Goal: Task Accomplishment & Management: Manage account settings

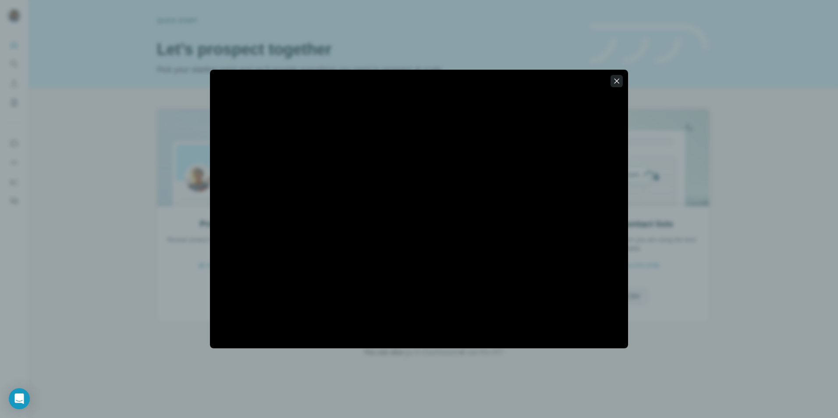
click at [616, 79] on icon "button" at bounding box center [616, 81] width 9 height 9
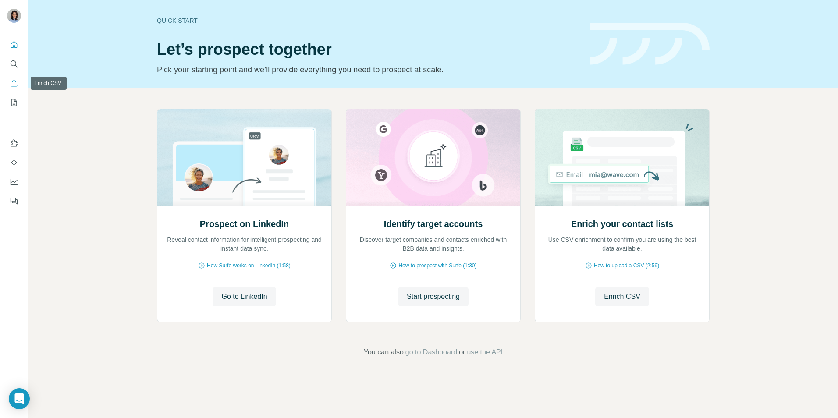
click at [15, 83] on icon "Enrich CSV" at bounding box center [14, 83] width 9 height 9
click at [266, 264] on span "How Surfe works on LinkedIn (1:58)" at bounding box center [249, 266] width 84 height 8
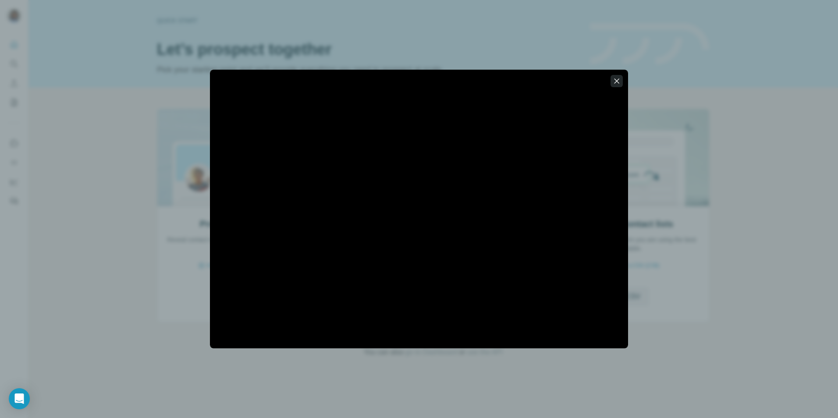
click at [619, 80] on icon "button" at bounding box center [616, 81] width 9 height 9
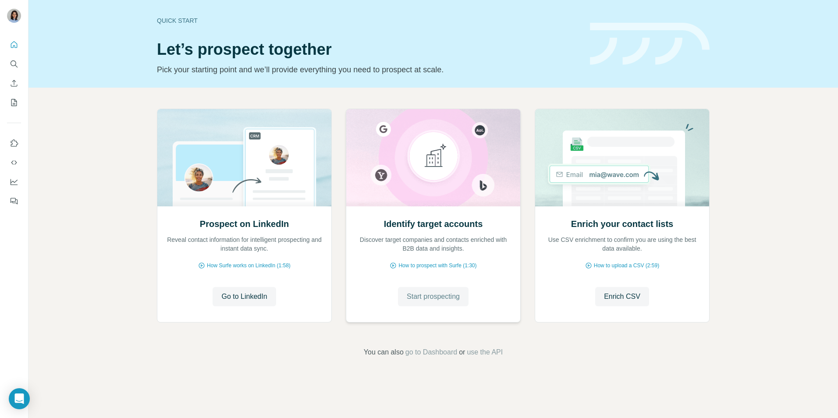
click at [442, 295] on span "Start prospecting" at bounding box center [433, 296] width 53 height 11
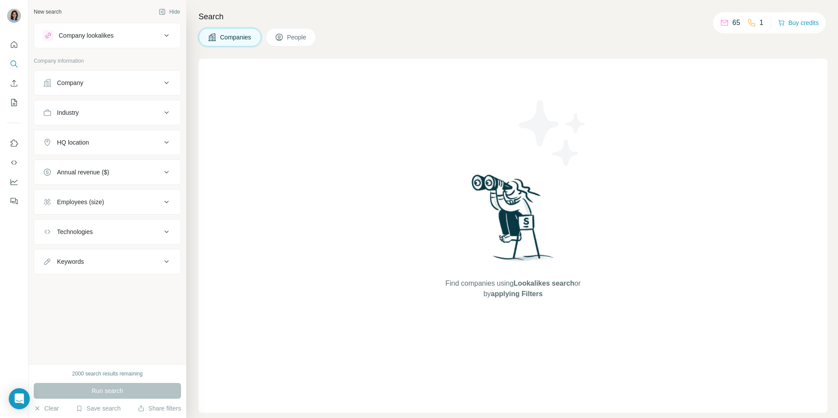
click at [289, 41] on span "People" at bounding box center [297, 37] width 20 height 9
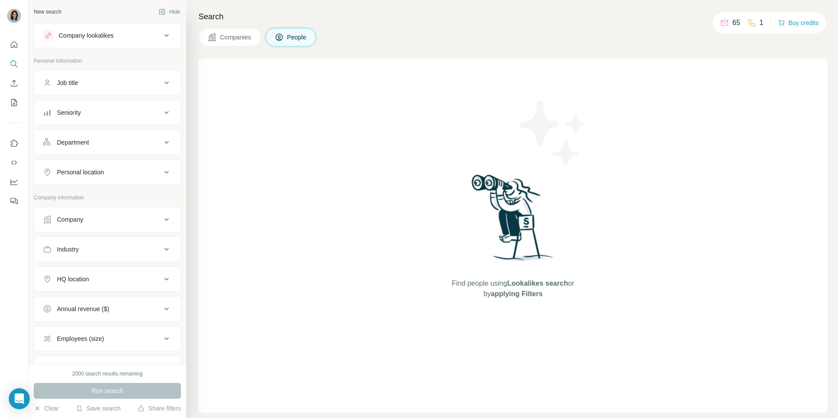
click at [163, 34] on icon at bounding box center [166, 35] width 11 height 11
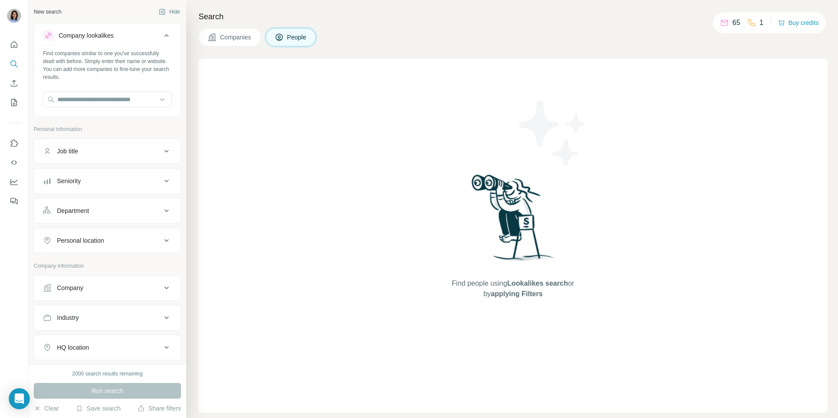
click at [163, 34] on icon at bounding box center [166, 35] width 11 height 11
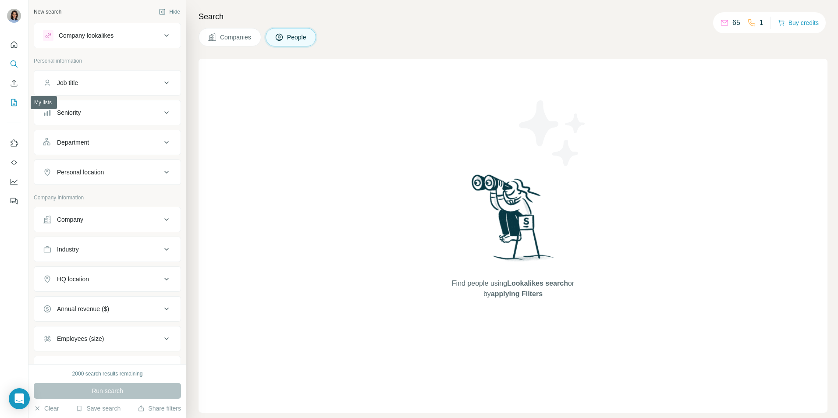
click at [14, 105] on icon "My lists" at bounding box center [14, 102] width 9 height 9
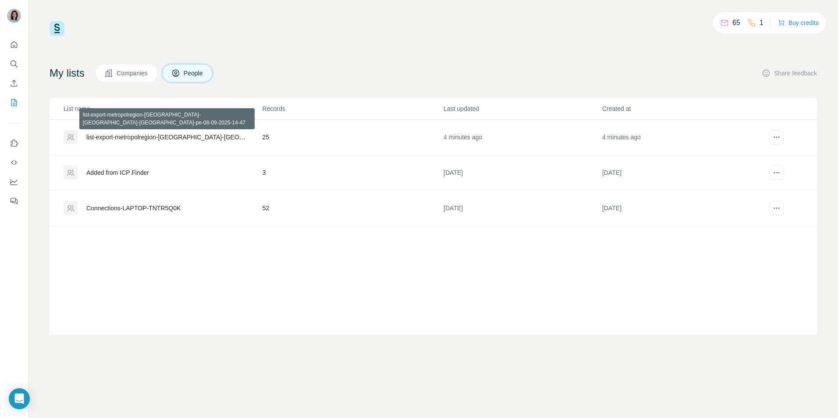
drag, startPoint x: 170, startPoint y: 133, endPoint x: 139, endPoint y: 138, distance: 31.9
click at [139, 138] on div "list-export-metropolregion-[GEOGRAPHIC_DATA]-[GEOGRAPHIC_DATA]-[GEOGRAPHIC_DATA…" at bounding box center [166, 137] width 161 height 9
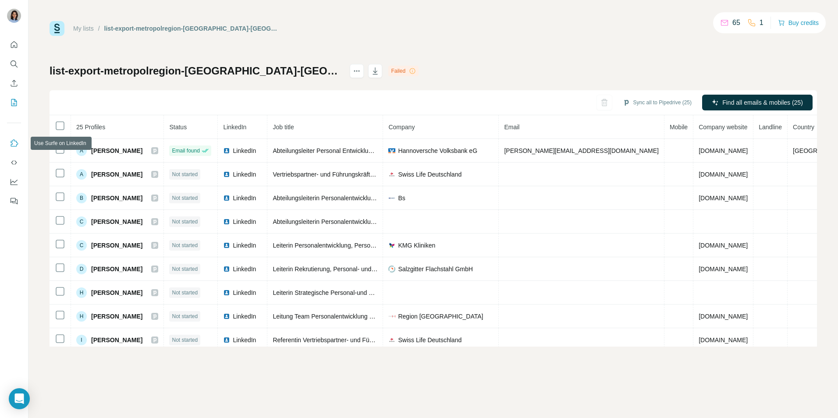
click at [14, 142] on icon "Use Surfe on LinkedIn" at bounding box center [14, 143] width 9 height 9
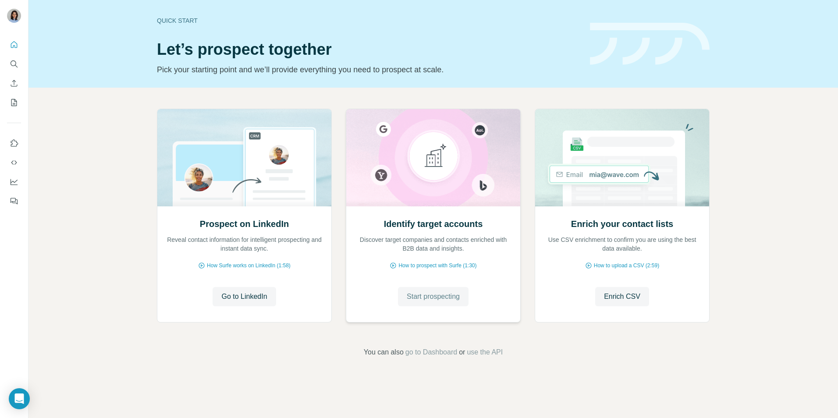
click at [449, 298] on span "Start prospecting" at bounding box center [433, 296] width 53 height 11
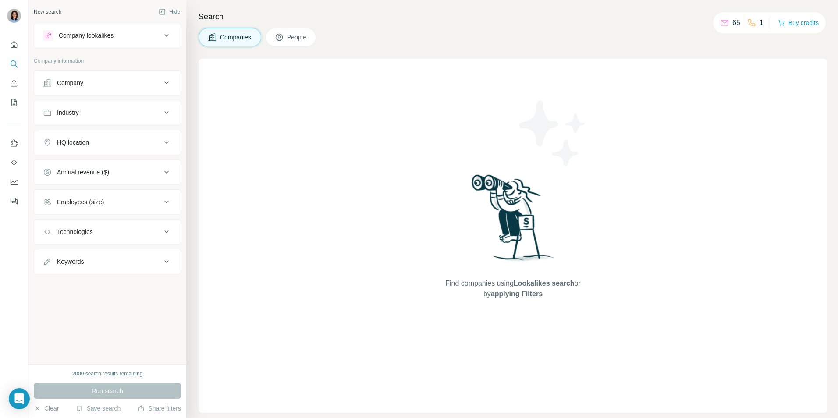
click at [167, 145] on icon at bounding box center [166, 142] width 11 height 11
click at [136, 164] on input "text" at bounding box center [107, 164] width 129 height 16
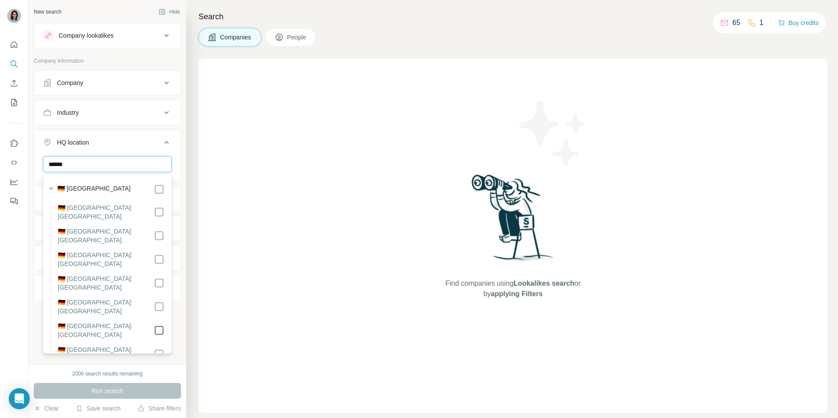
type input "******"
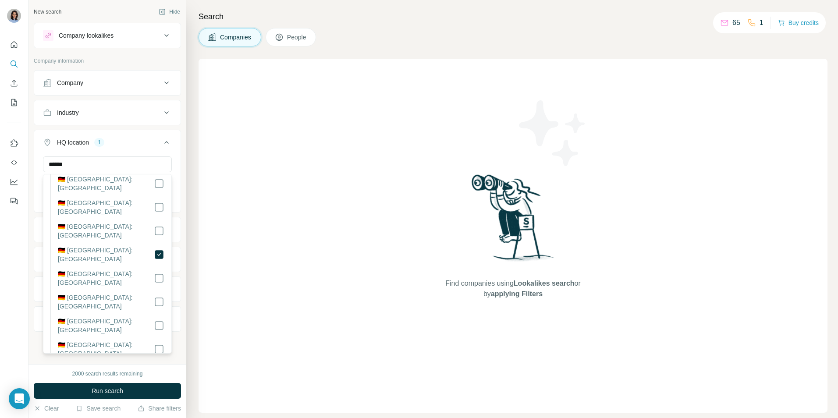
scroll to position [78, 0]
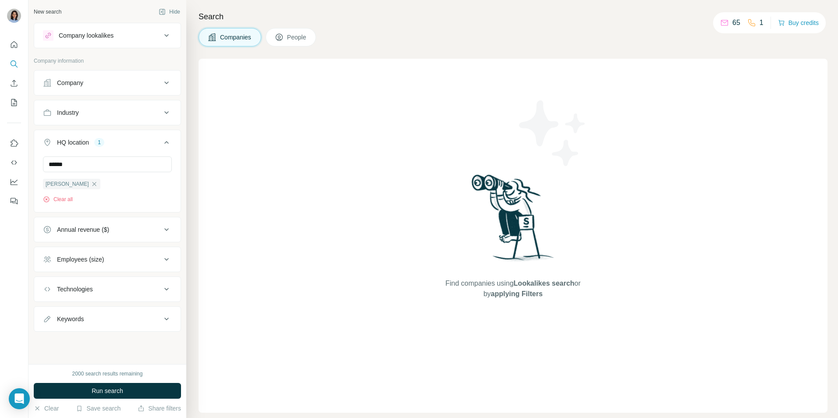
click at [238, 273] on div "Find companies using Lookalikes search or by applying Filters" at bounding box center [512, 236] width 629 height 354
click at [157, 262] on div "Employees (size)" at bounding box center [102, 259] width 118 height 9
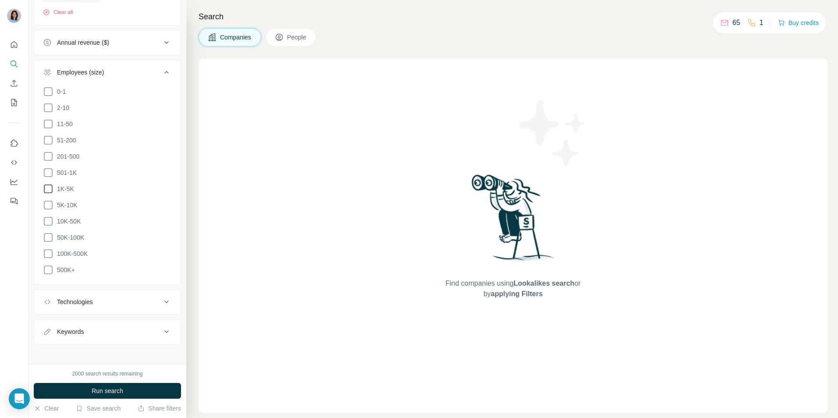
click at [47, 185] on icon at bounding box center [48, 189] width 11 height 11
click at [51, 167] on icon at bounding box center [48, 172] width 11 height 11
click at [50, 153] on icon at bounding box center [48, 156] width 11 height 11
click at [49, 138] on icon at bounding box center [48, 140] width 11 height 11
click at [48, 121] on icon at bounding box center [48, 124] width 11 height 11
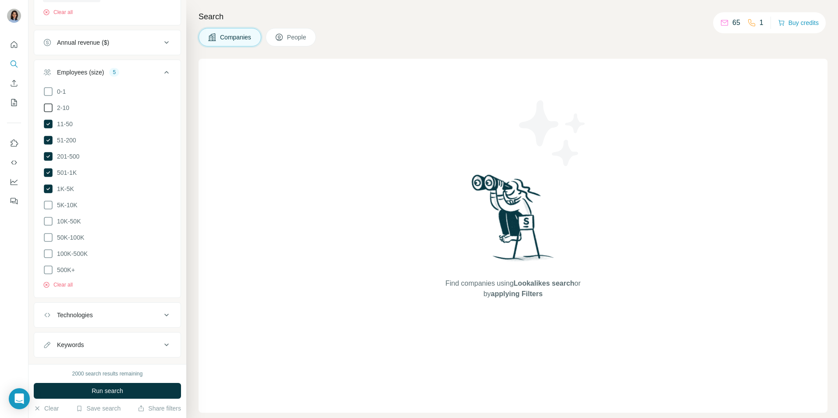
click at [47, 107] on icon at bounding box center [48, 108] width 11 height 11
click at [161, 74] on icon at bounding box center [166, 72] width 11 height 11
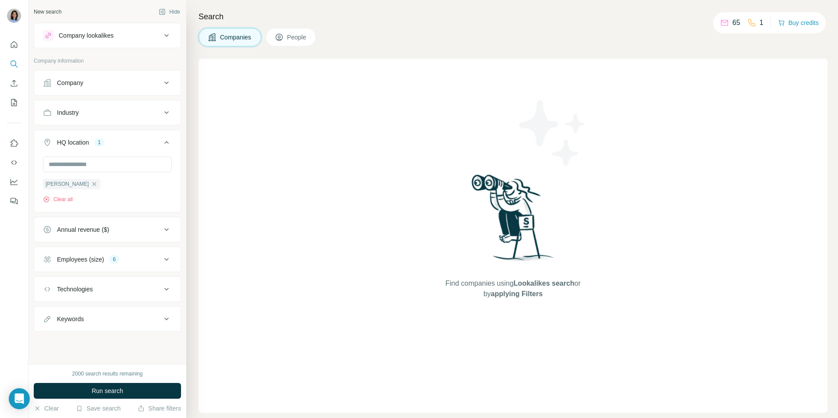
click at [166, 289] on icon at bounding box center [166, 289] width 11 height 11
click at [161, 349] on icon at bounding box center [166, 345] width 11 height 11
click at [112, 390] on span "Run search" at bounding box center [108, 390] width 32 height 9
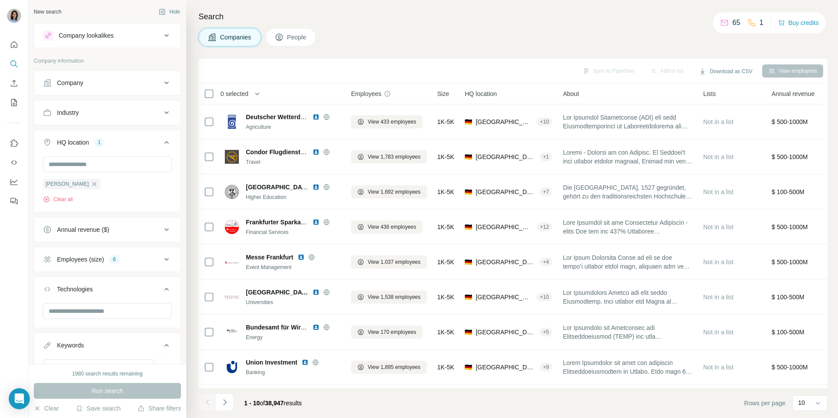
click at [291, 36] on span "People" at bounding box center [297, 37] width 20 height 9
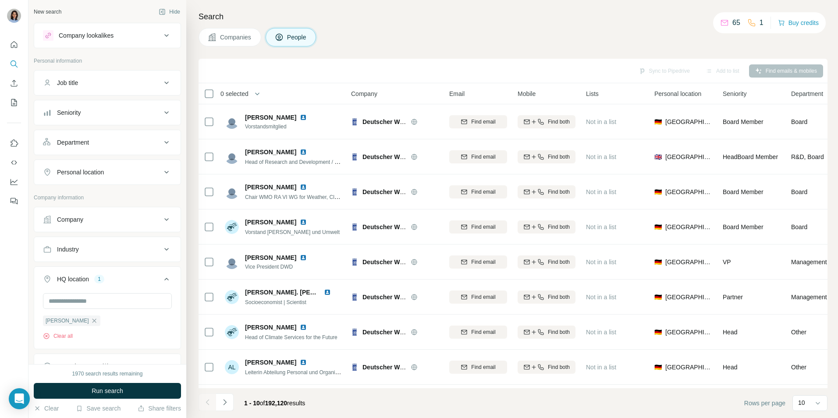
click at [164, 82] on icon at bounding box center [166, 83] width 11 height 11
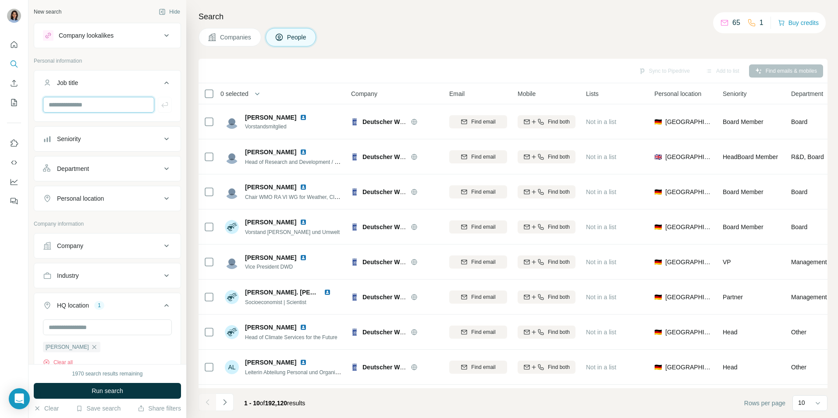
click at [107, 104] on input "text" at bounding box center [98, 105] width 111 height 16
type input "**********"
click at [160, 105] on icon "button" at bounding box center [164, 104] width 9 height 9
click at [61, 99] on input "text" at bounding box center [98, 105] width 111 height 16
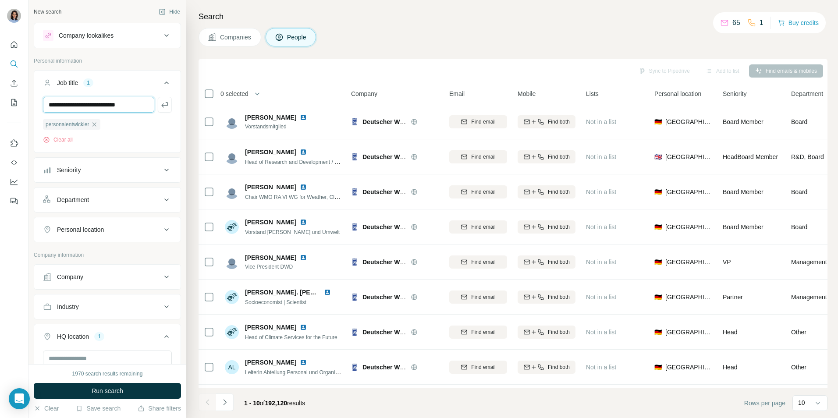
type input "**********"
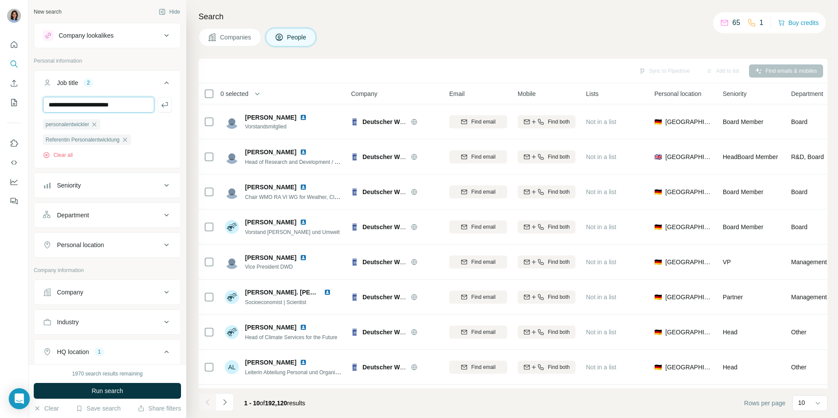
type input "**********"
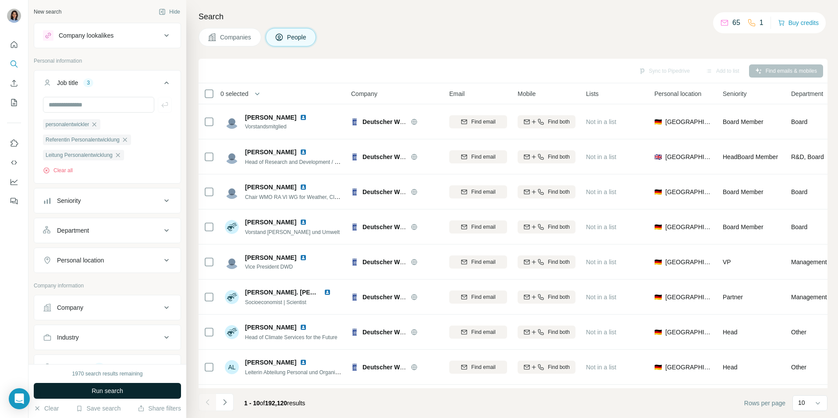
click at [86, 389] on button "Run search" at bounding box center [107, 391] width 147 height 16
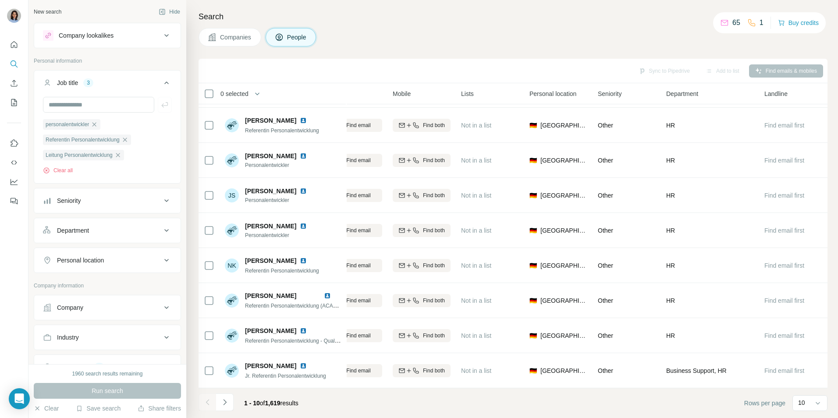
scroll to position [71, 0]
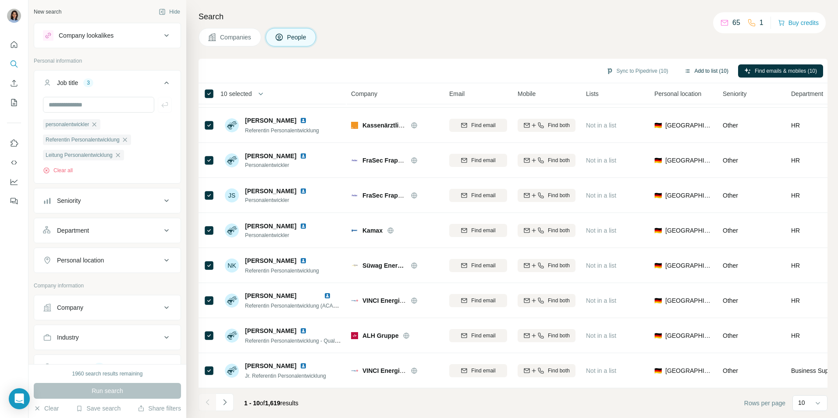
click at [702, 71] on button "Add to list (10)" at bounding box center [706, 70] width 57 height 13
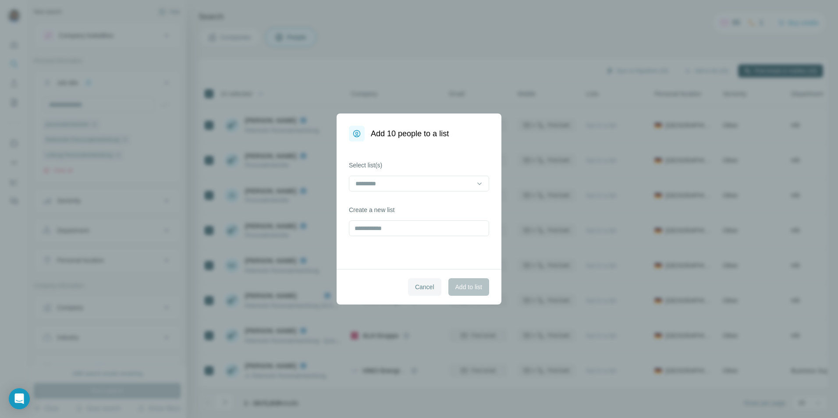
click at [419, 286] on span "Cancel" at bounding box center [424, 287] width 19 height 9
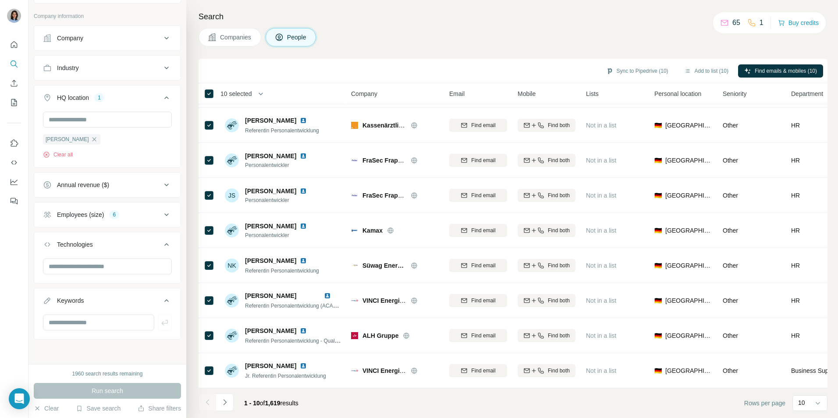
scroll to position [0, 0]
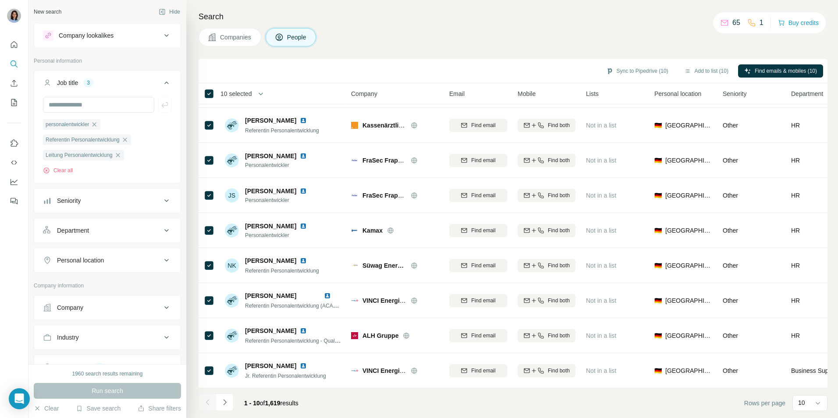
click at [374, 29] on div "Companies People" at bounding box center [512, 37] width 629 height 18
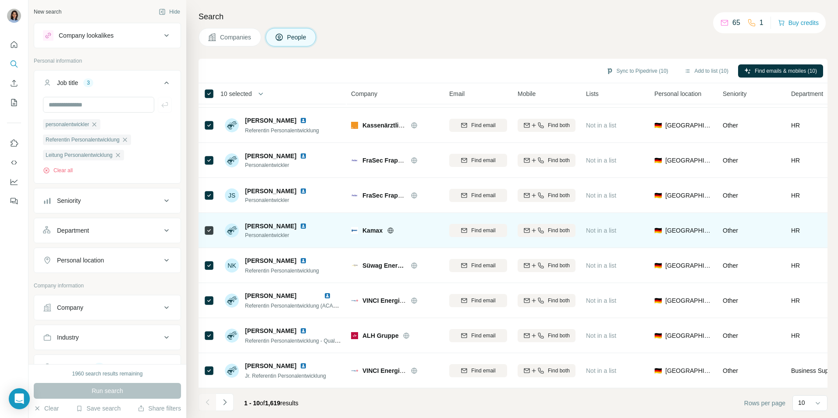
scroll to position [71, 129]
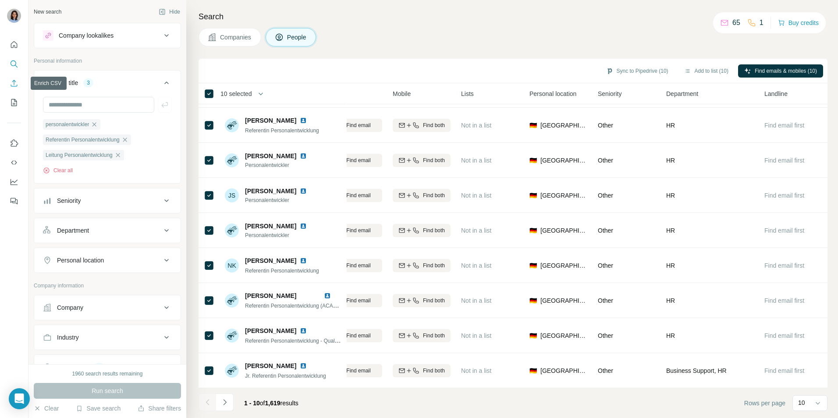
click at [15, 85] on icon "Enrich CSV" at bounding box center [14, 83] width 9 height 9
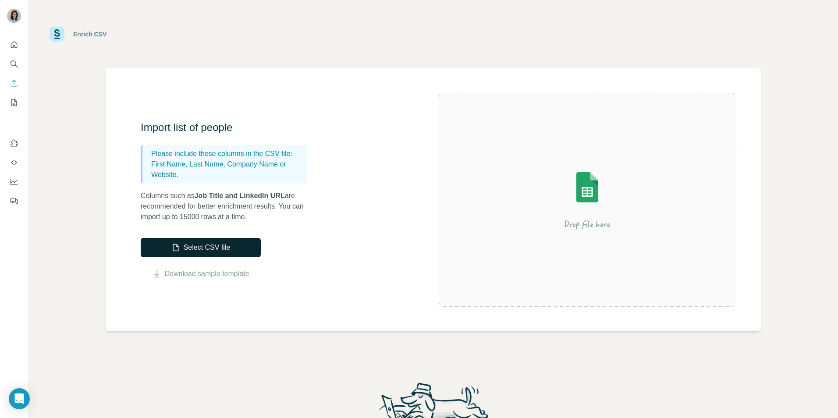
click at [201, 249] on button "Select CSV file" at bounding box center [201, 247] width 120 height 19
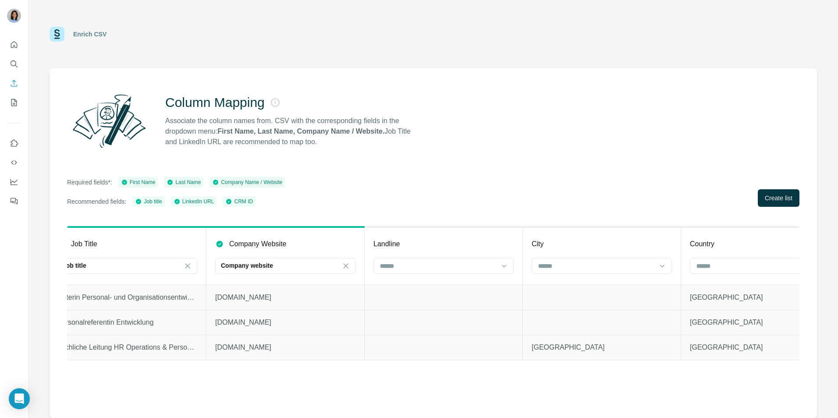
scroll to position [0, 1760]
click at [661, 269] on icon at bounding box center [661, 266] width 9 height 9
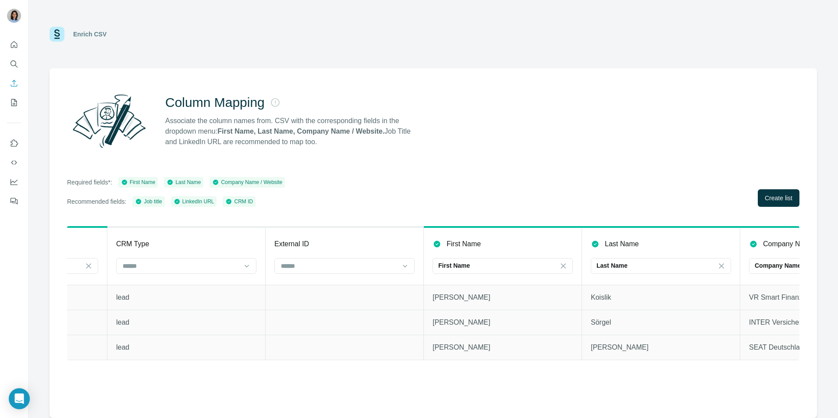
scroll to position [0, 0]
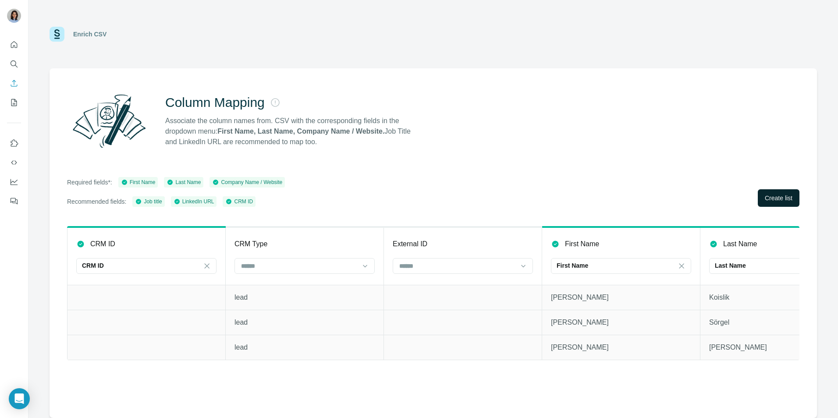
click at [783, 194] on span "Create list" at bounding box center [779, 198] width 28 height 9
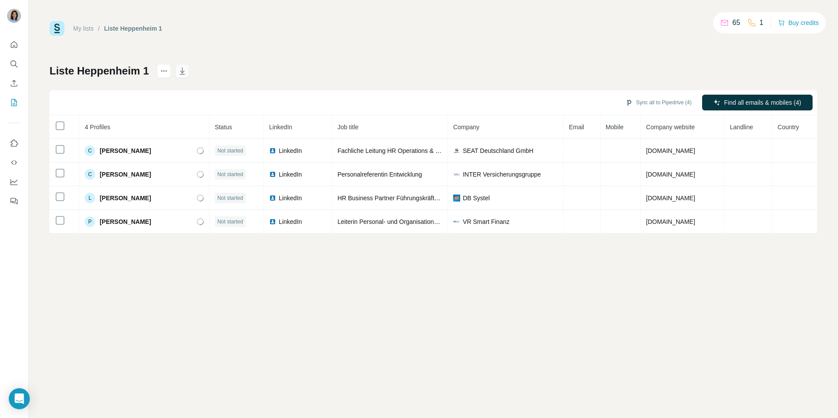
click at [181, 70] on icon "button" at bounding box center [182, 71] width 9 height 9
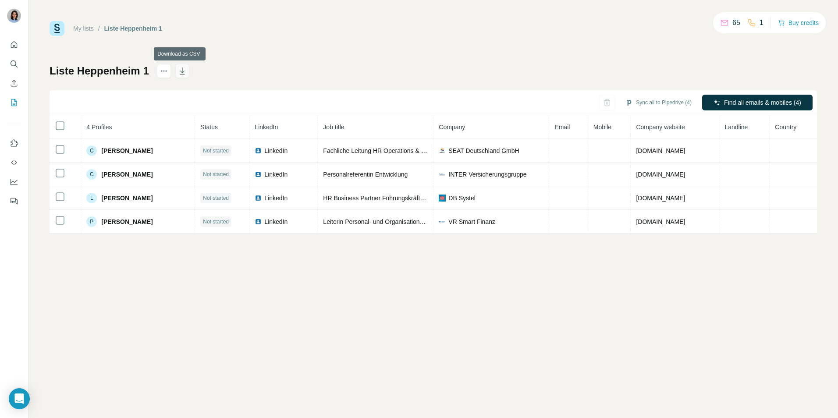
click at [178, 71] on icon "button" at bounding box center [182, 71] width 9 height 9
click at [538, 35] on div "My lists / Liste Heppenheim 1 65 1 Buy credits" at bounding box center [433, 28] width 767 height 15
click at [184, 73] on icon "button" at bounding box center [182, 71] width 9 height 9
